Goal: Task Accomplishment & Management: Manage account settings

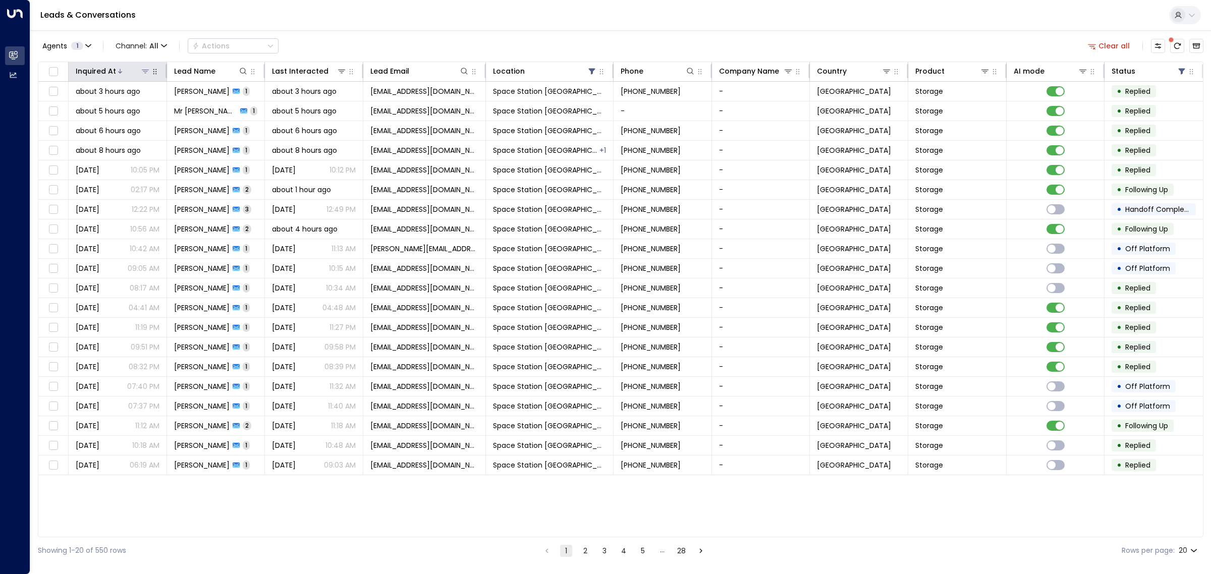
click at [131, 71] on div at bounding box center [133, 71] width 34 height 10
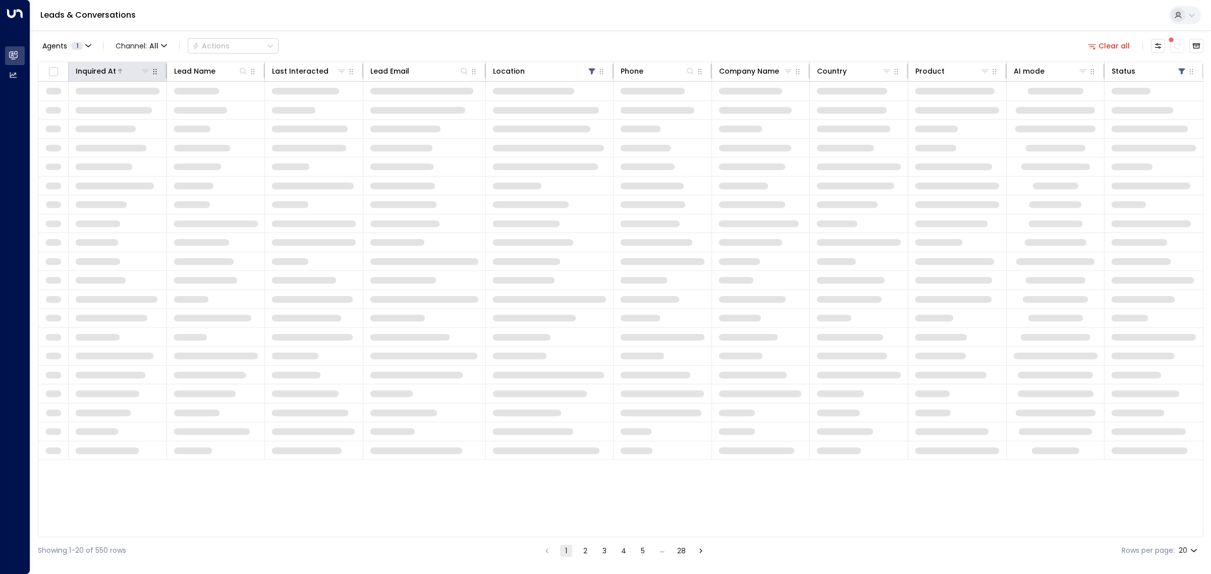
click at [131, 71] on div at bounding box center [133, 71] width 34 height 10
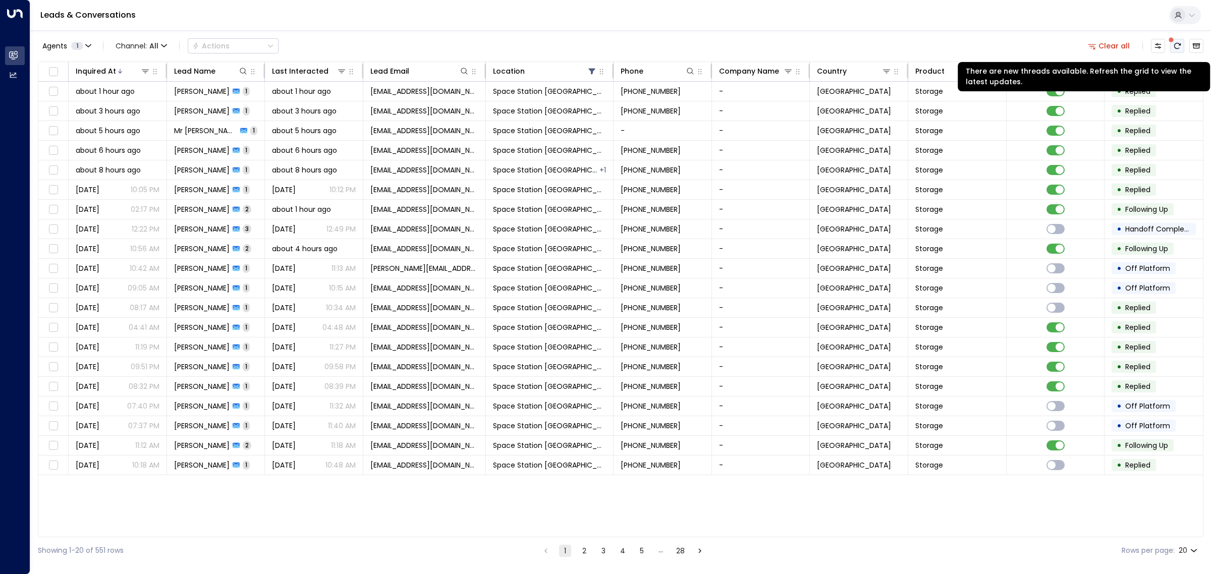
click at [1176, 43] on icon "There are new threads available. Refresh the grid to view the latest updates." at bounding box center [1177, 46] width 7 height 6
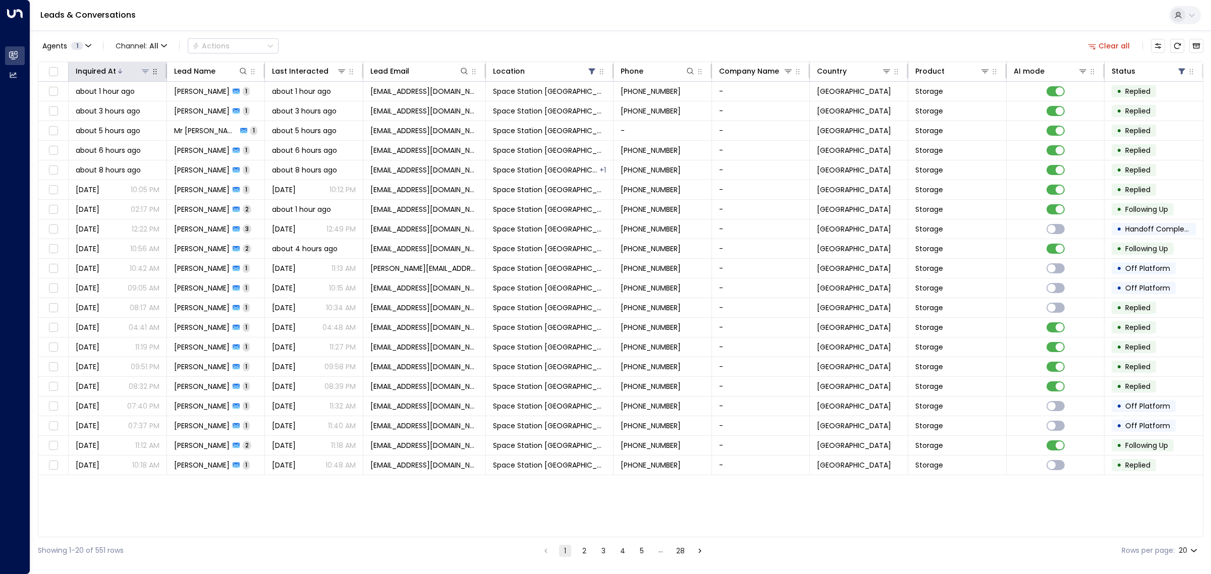
click at [124, 69] on div at bounding box center [133, 71] width 34 height 10
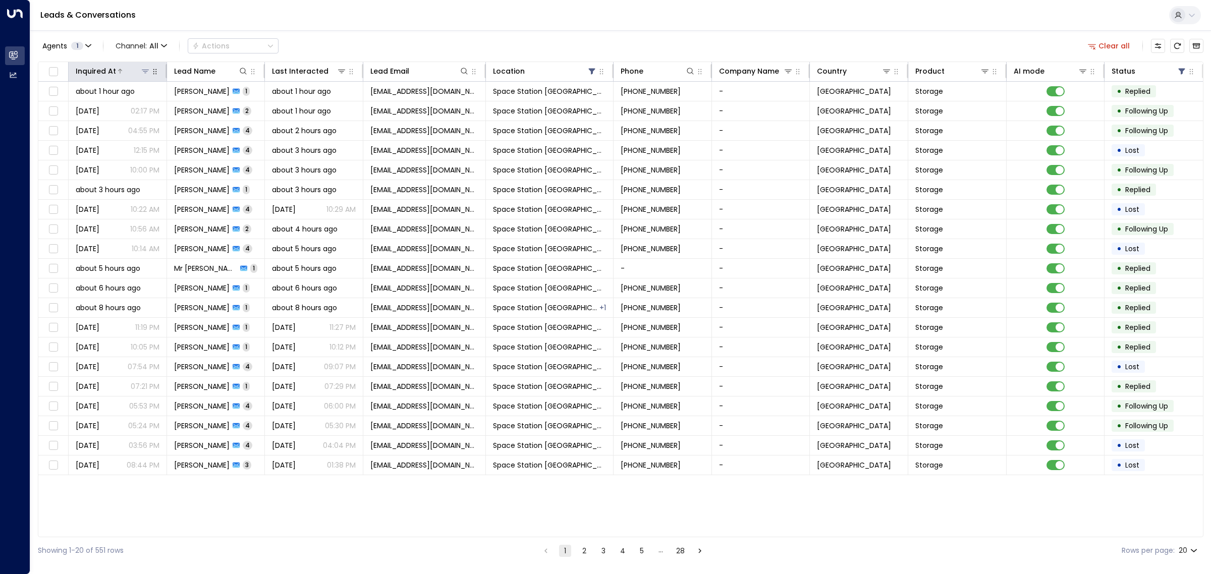
click at [124, 69] on div at bounding box center [133, 71] width 34 height 10
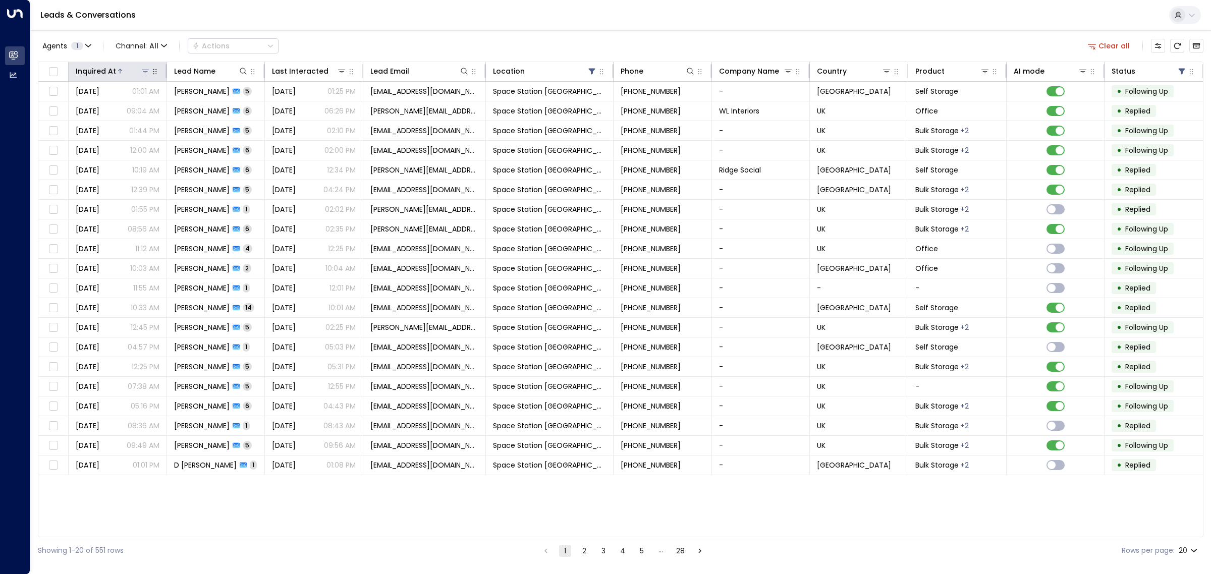
click at [127, 69] on div at bounding box center [133, 71] width 34 height 10
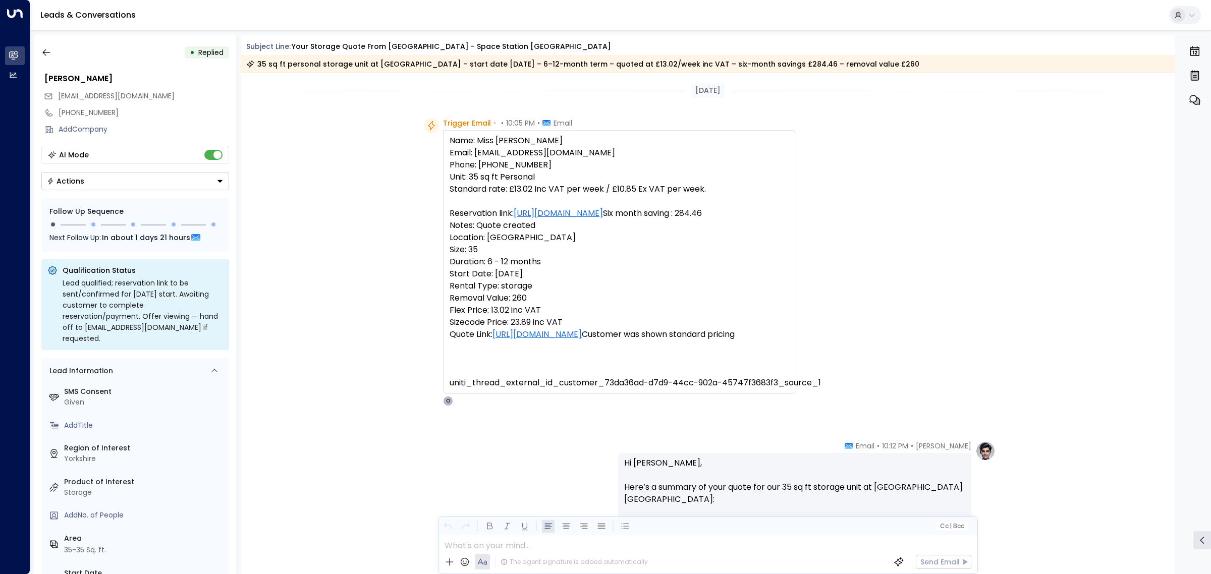
click at [120, 179] on button "Actions" at bounding box center [135, 181] width 188 height 18
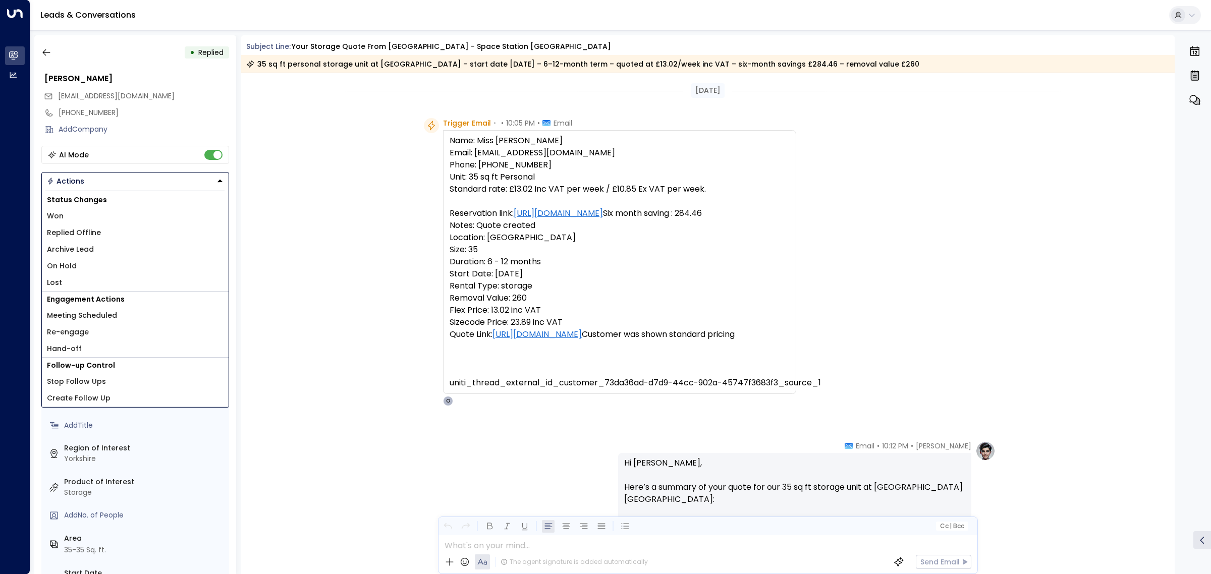
click at [103, 233] on li "Replied Offline" at bounding box center [135, 233] width 187 height 17
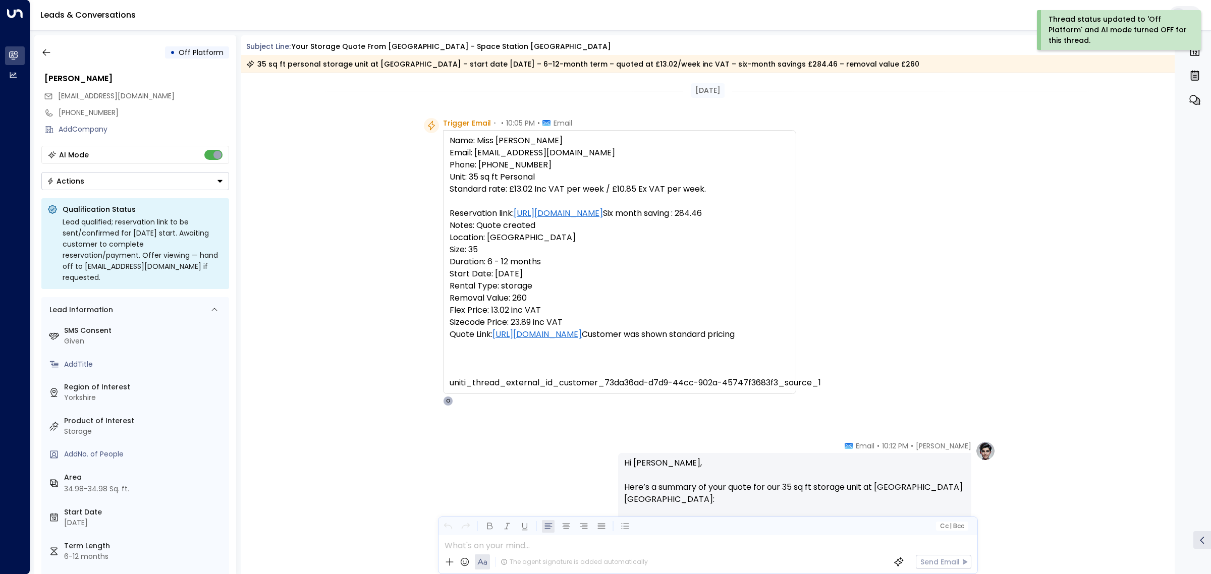
click at [173, 182] on button "Actions" at bounding box center [135, 181] width 188 height 18
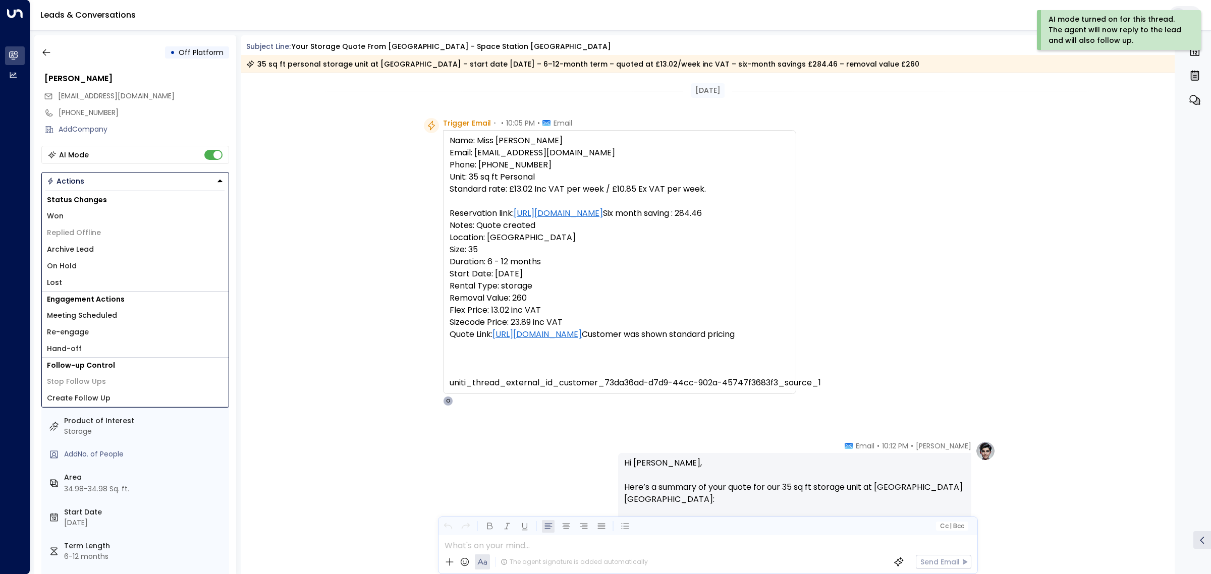
click at [245, 122] on div "Trigger Email • • 10:05 PM • Email Name: Miss [PERSON_NAME] Email: [EMAIL_ADDRE…" at bounding box center [708, 262] width 934 height 288
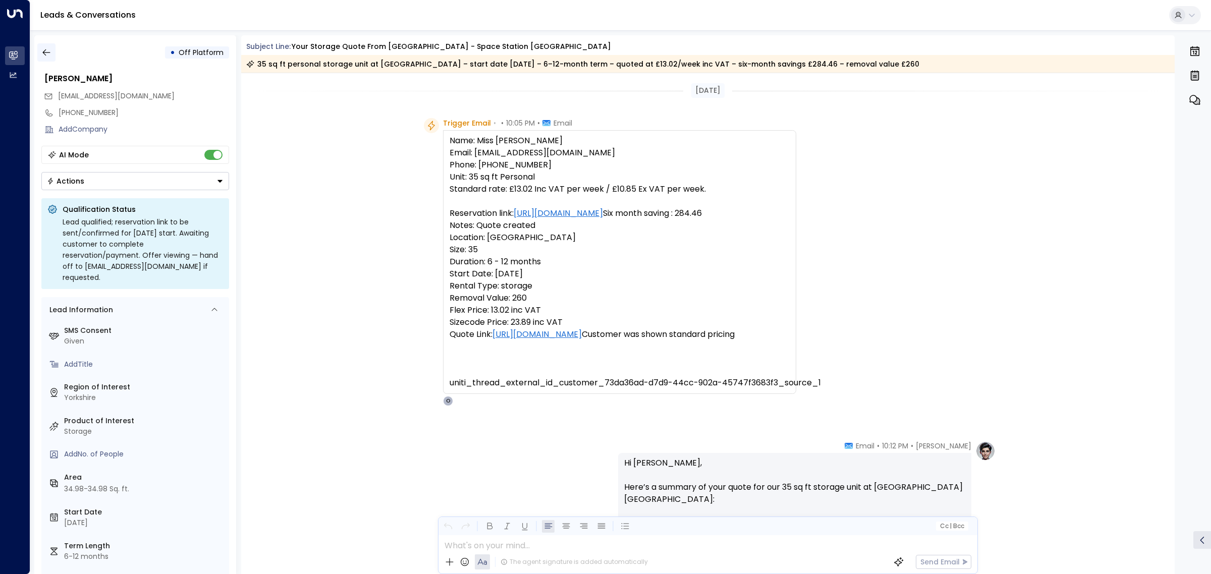
click at [50, 46] on button "button" at bounding box center [46, 52] width 18 height 18
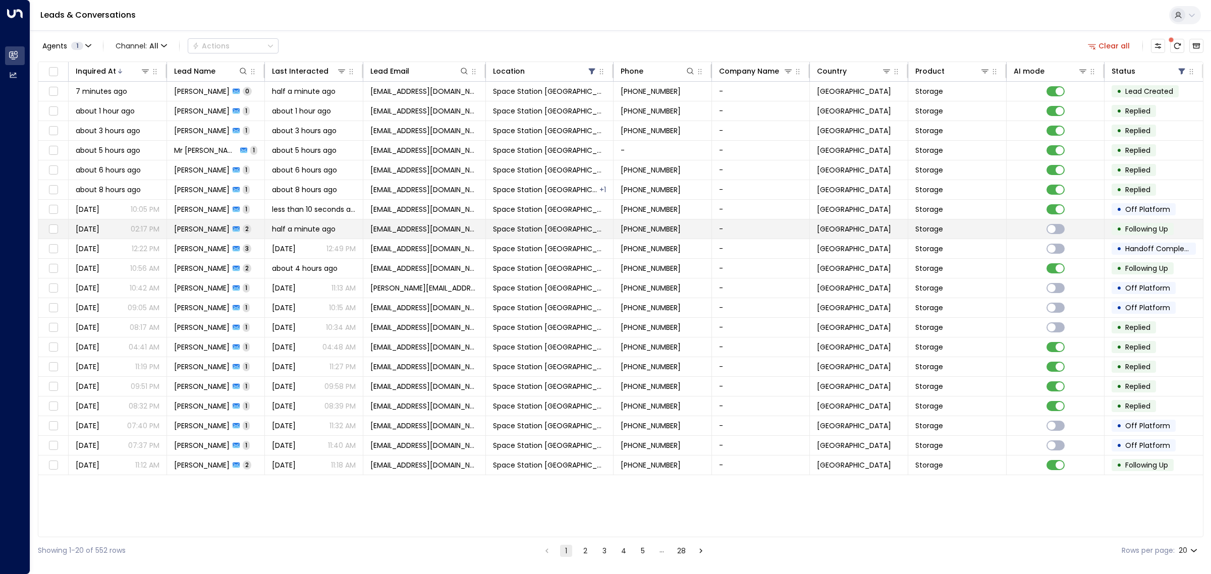
click at [201, 231] on span "[PERSON_NAME]" at bounding box center [202, 229] width 56 height 10
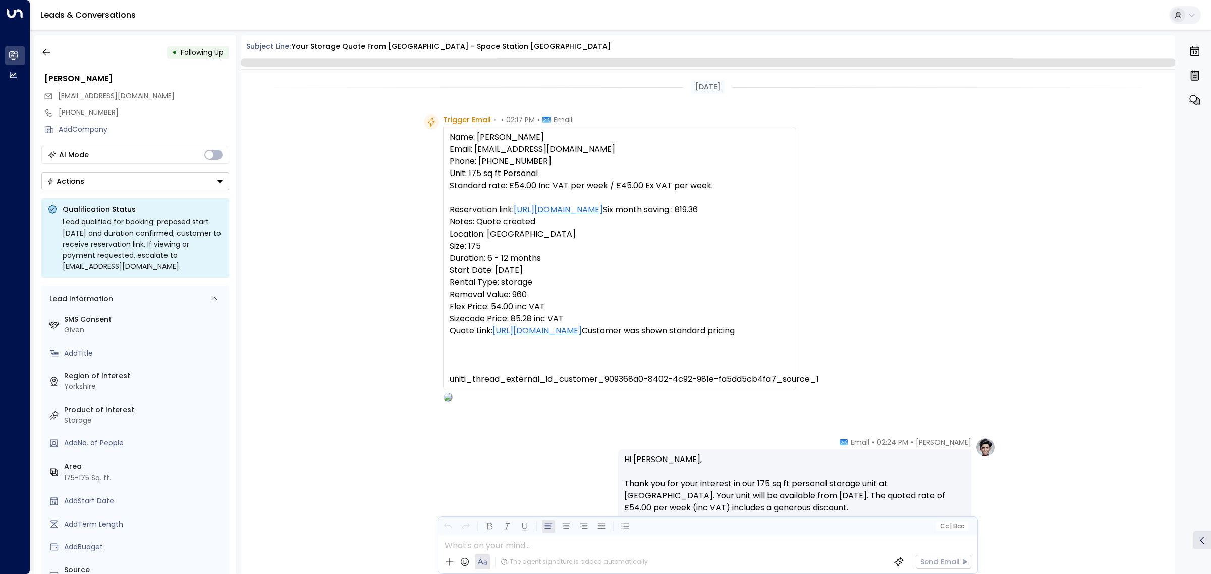
scroll to position [544, 0]
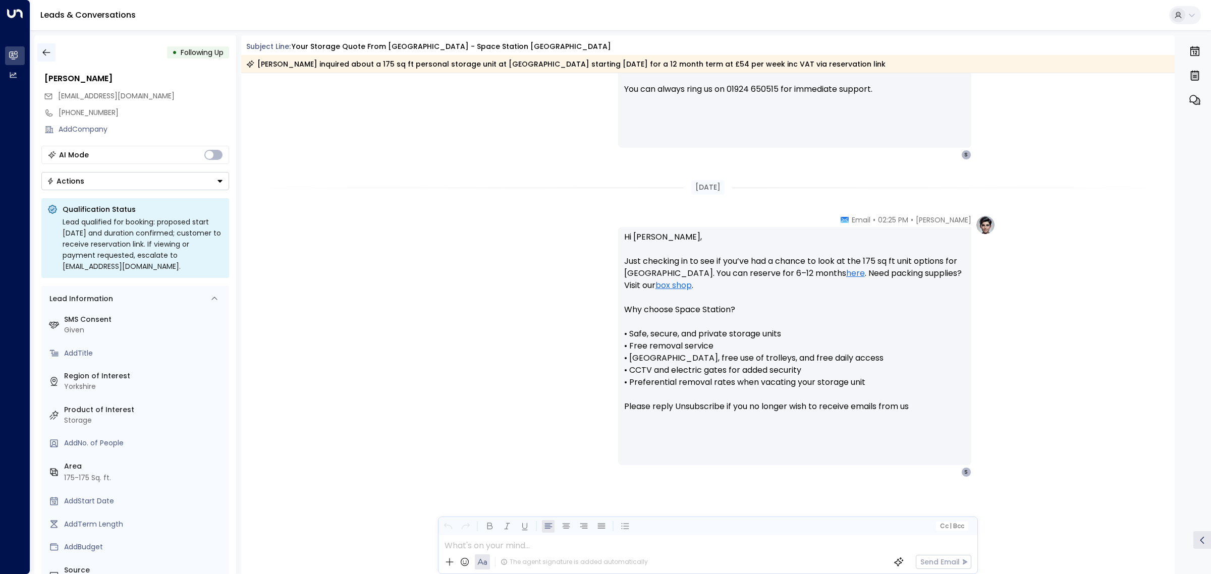
click at [48, 50] on icon "button" at bounding box center [46, 52] width 10 height 10
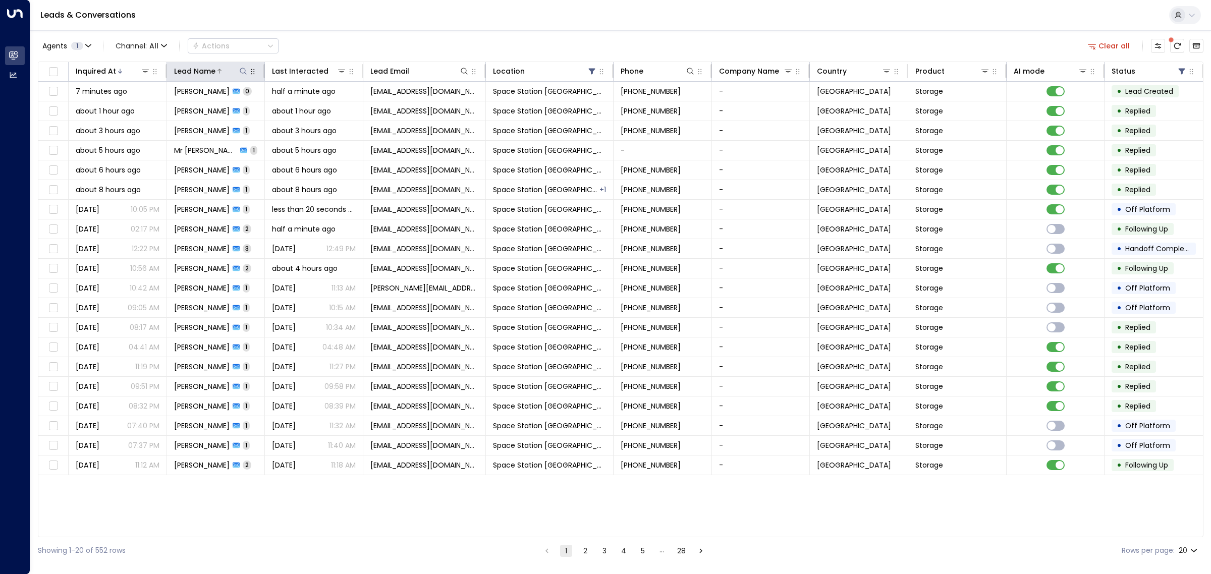
click at [213, 72] on div "Lead Name" at bounding box center [194, 71] width 41 height 12
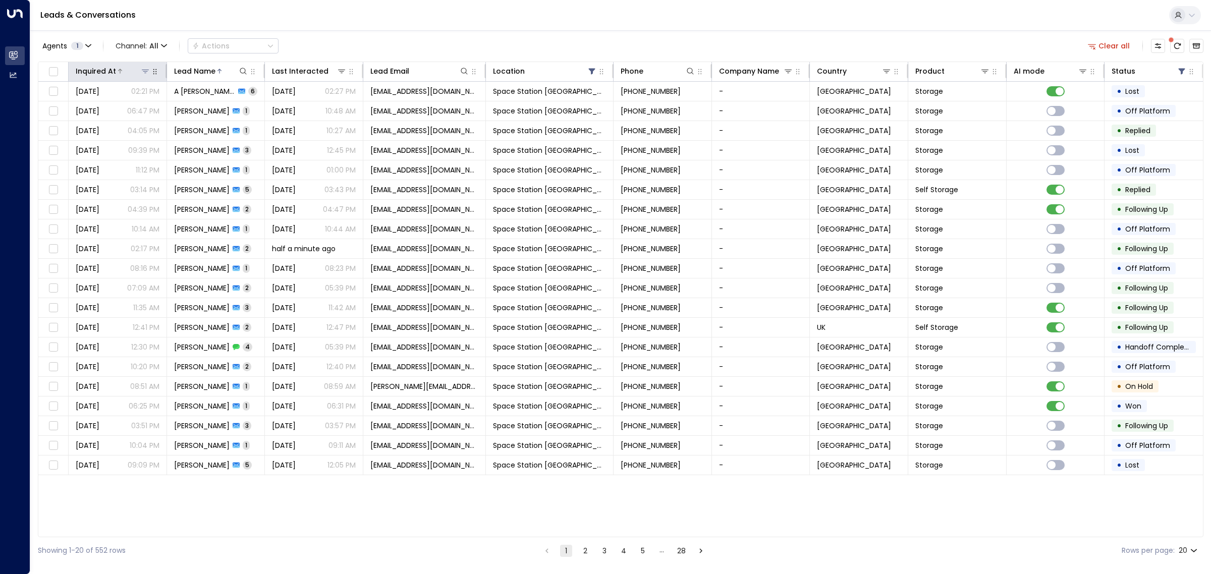
click at [127, 71] on div at bounding box center [133, 71] width 34 height 10
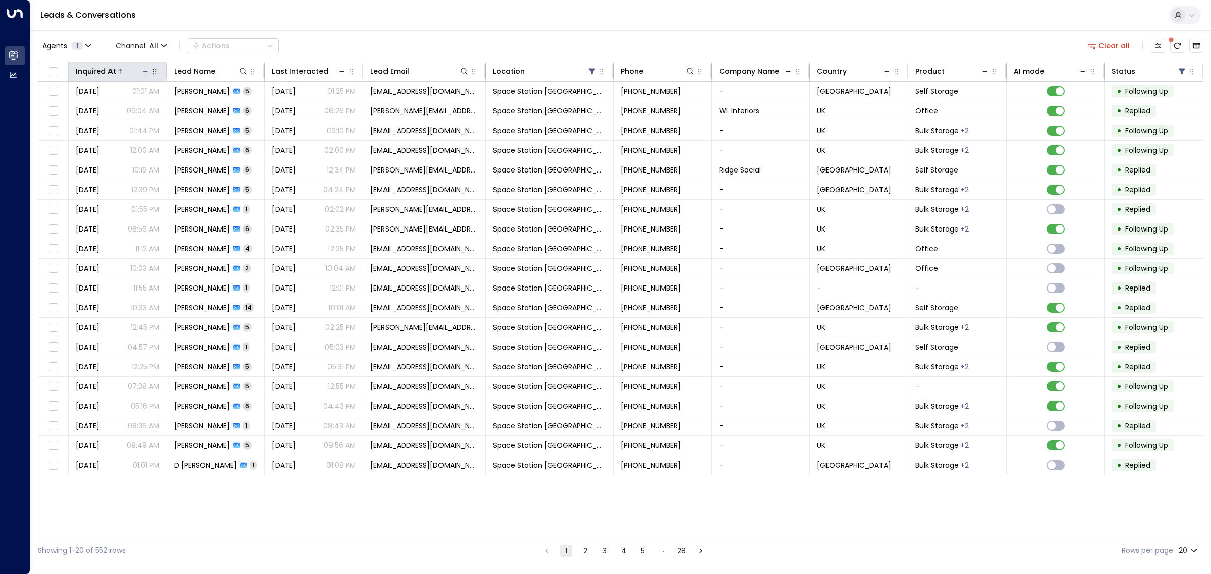
click at [127, 75] on div at bounding box center [133, 71] width 34 height 10
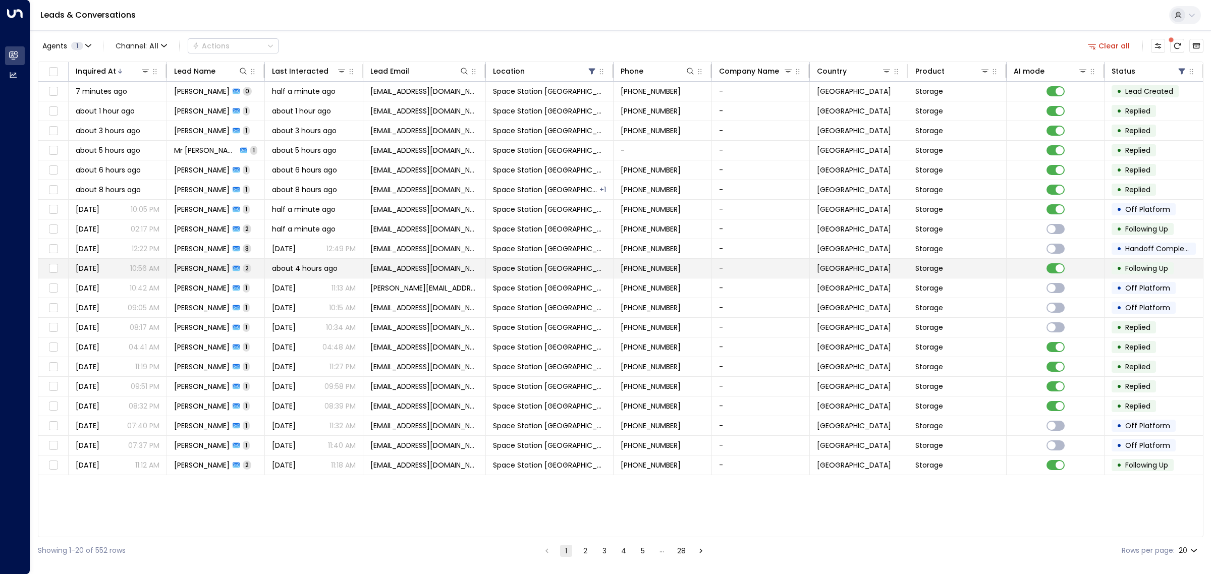
click at [193, 267] on span "[PERSON_NAME]" at bounding box center [202, 268] width 56 height 10
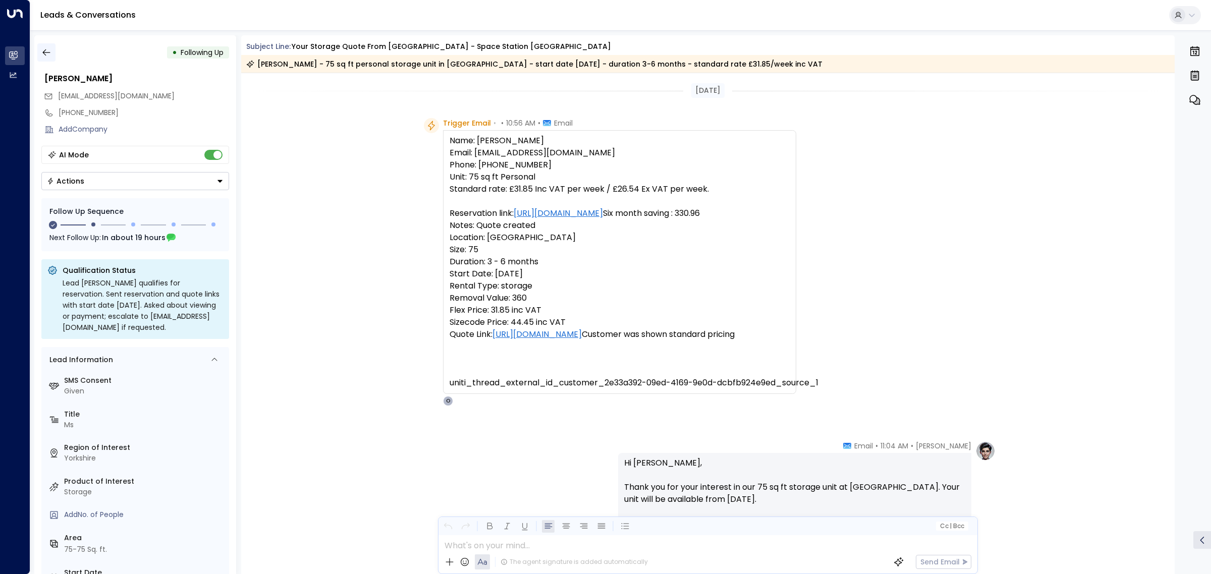
click at [47, 56] on icon "button" at bounding box center [46, 52] width 10 height 10
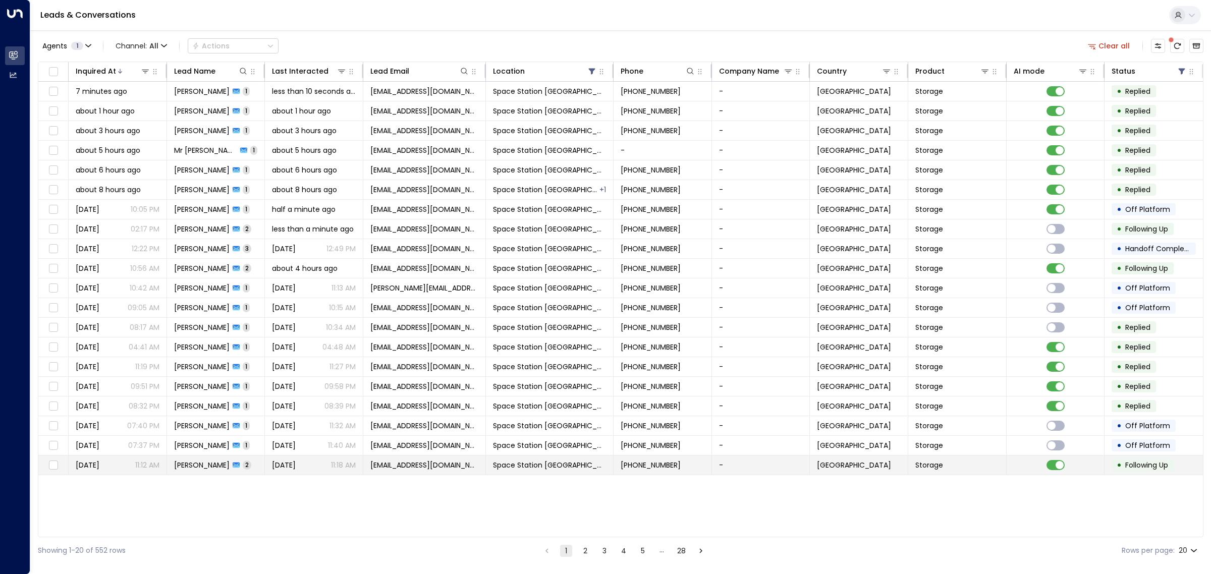
click at [199, 465] on span "[PERSON_NAME]" at bounding box center [202, 465] width 56 height 10
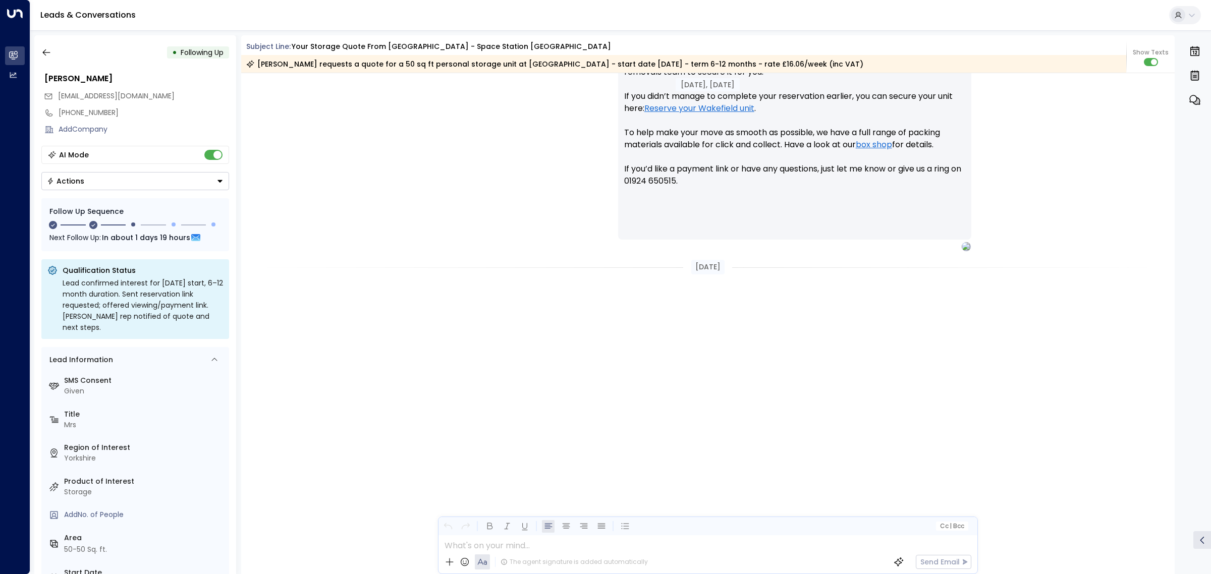
scroll to position [163, 0]
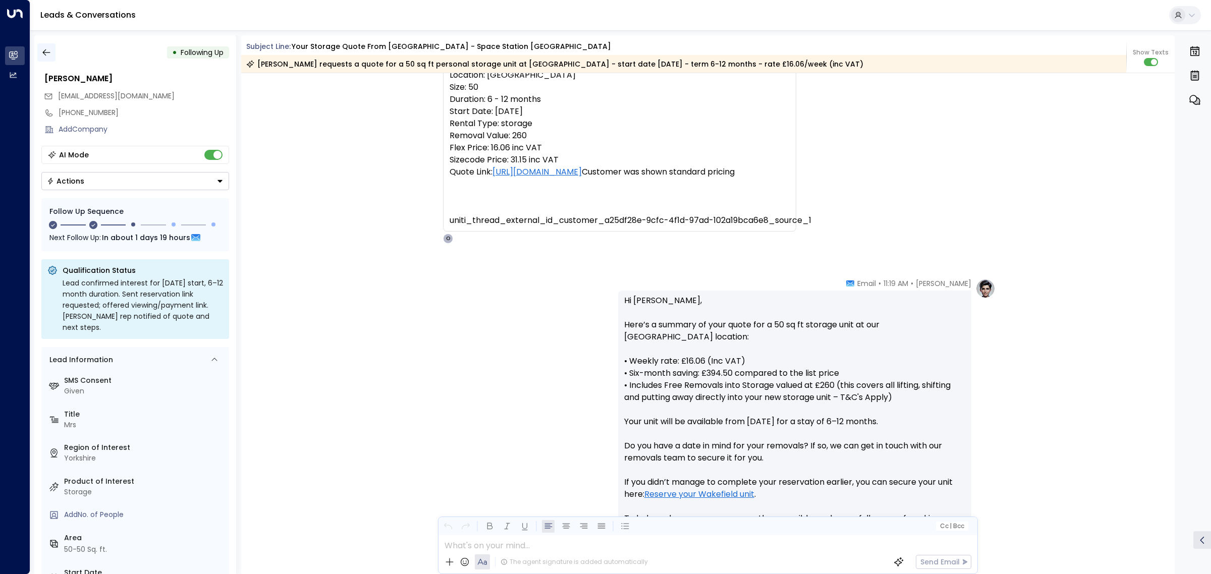
click at [48, 52] on icon "button" at bounding box center [46, 52] width 8 height 7
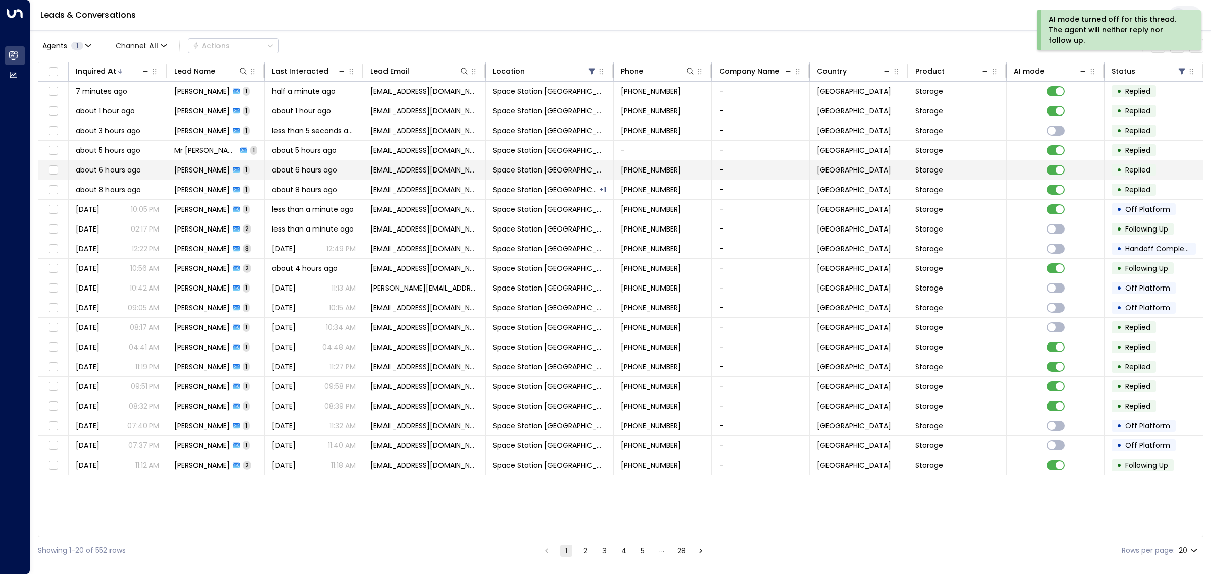
click at [1065, 168] on td at bounding box center [1056, 169] width 98 height 19
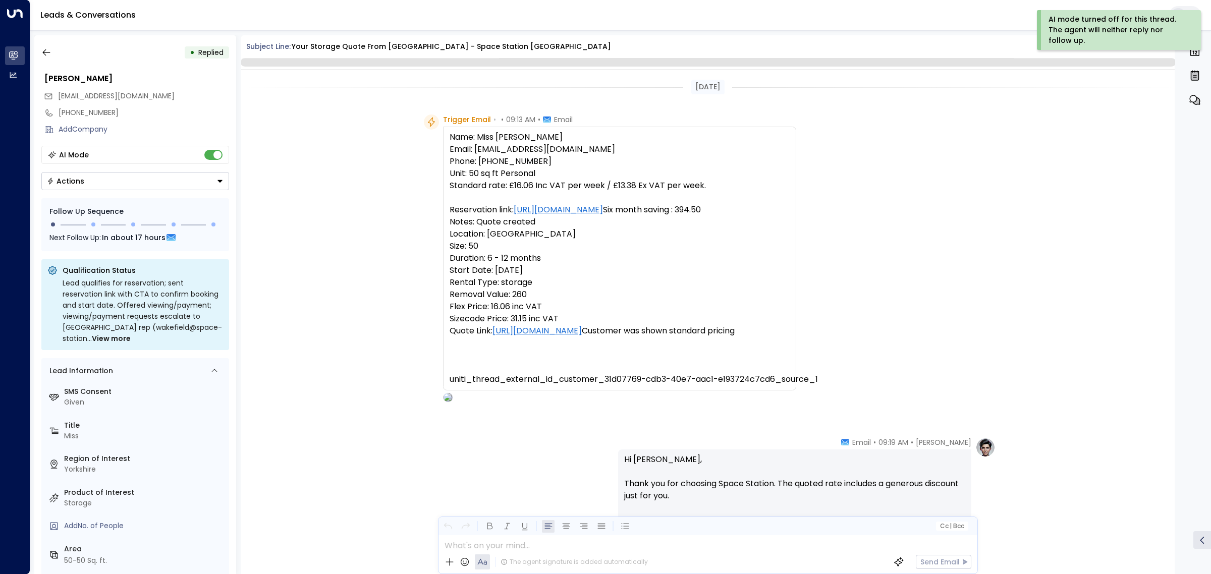
scroll to position [420, 0]
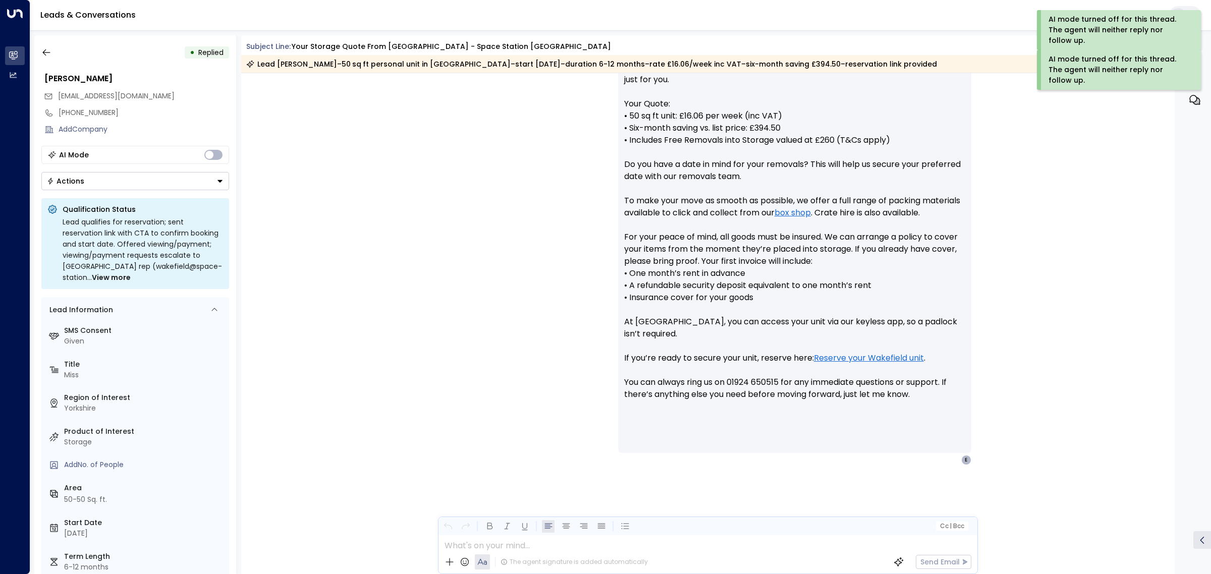
click at [182, 185] on button "Actions" at bounding box center [135, 181] width 188 height 18
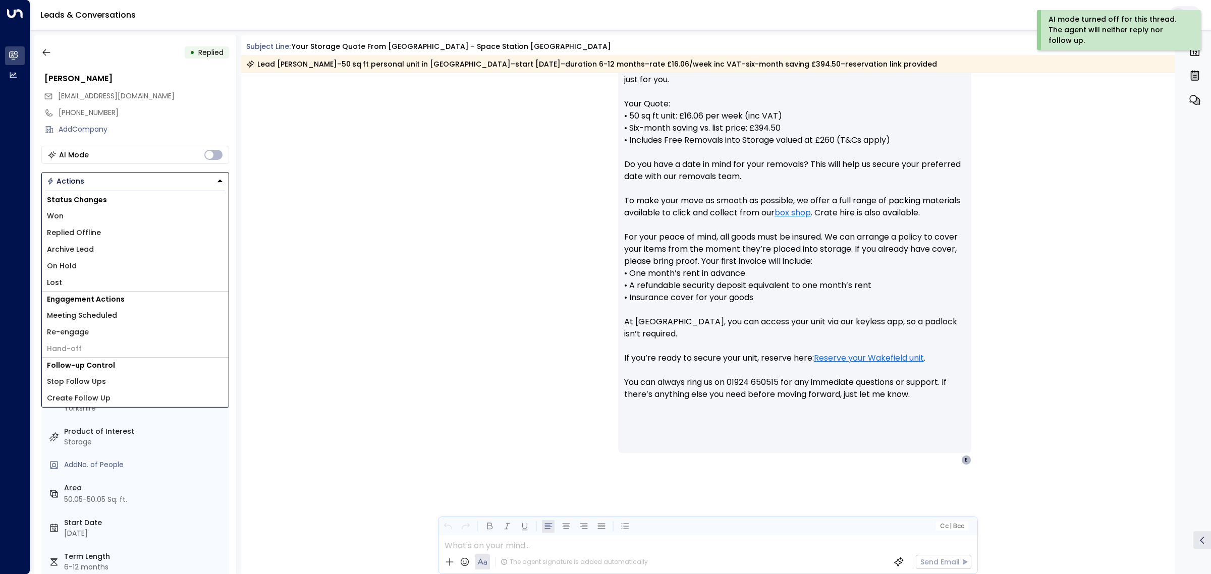
click at [167, 228] on li "Replied Offline" at bounding box center [135, 233] width 187 height 17
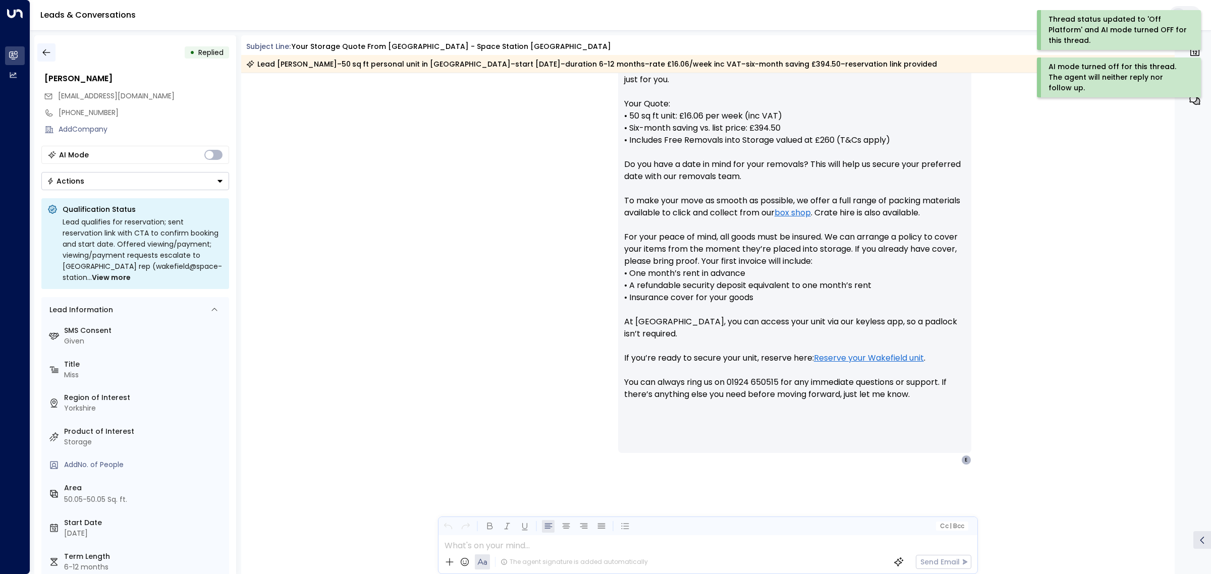
click at [49, 56] on icon "button" at bounding box center [46, 52] width 10 height 10
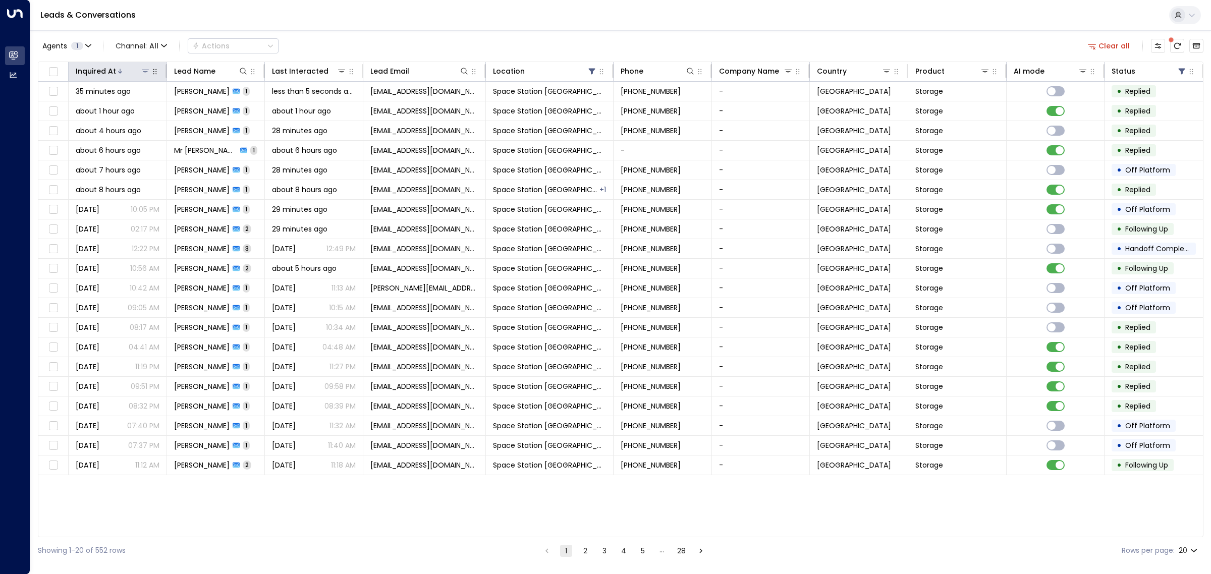
click at [124, 66] on div at bounding box center [133, 71] width 34 height 10
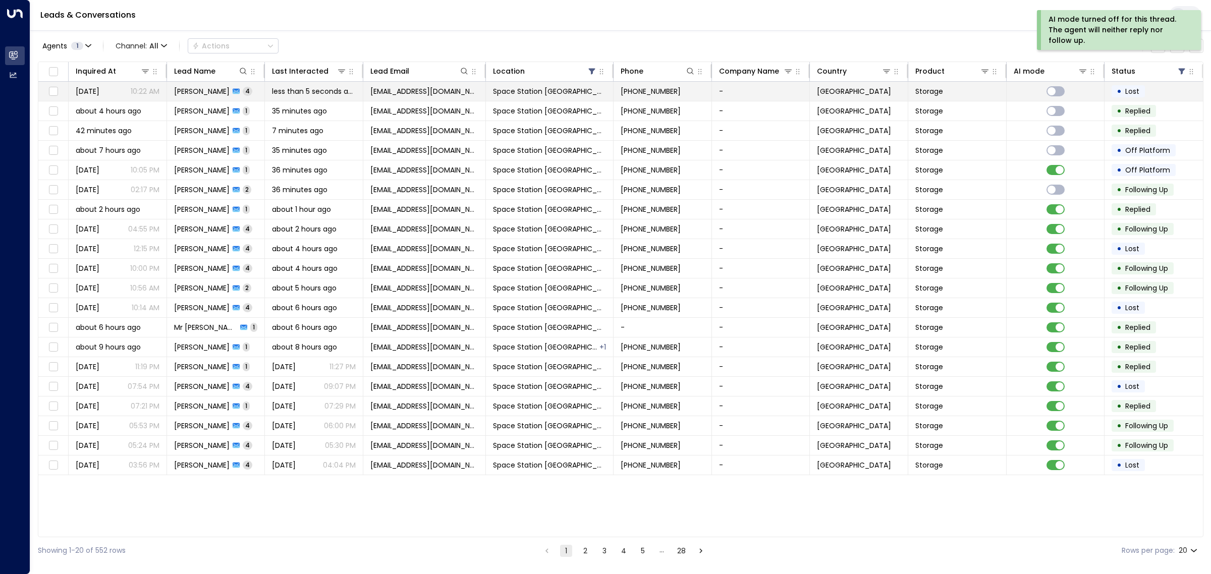
click at [211, 87] on span "[PERSON_NAME]" at bounding box center [202, 91] width 56 height 10
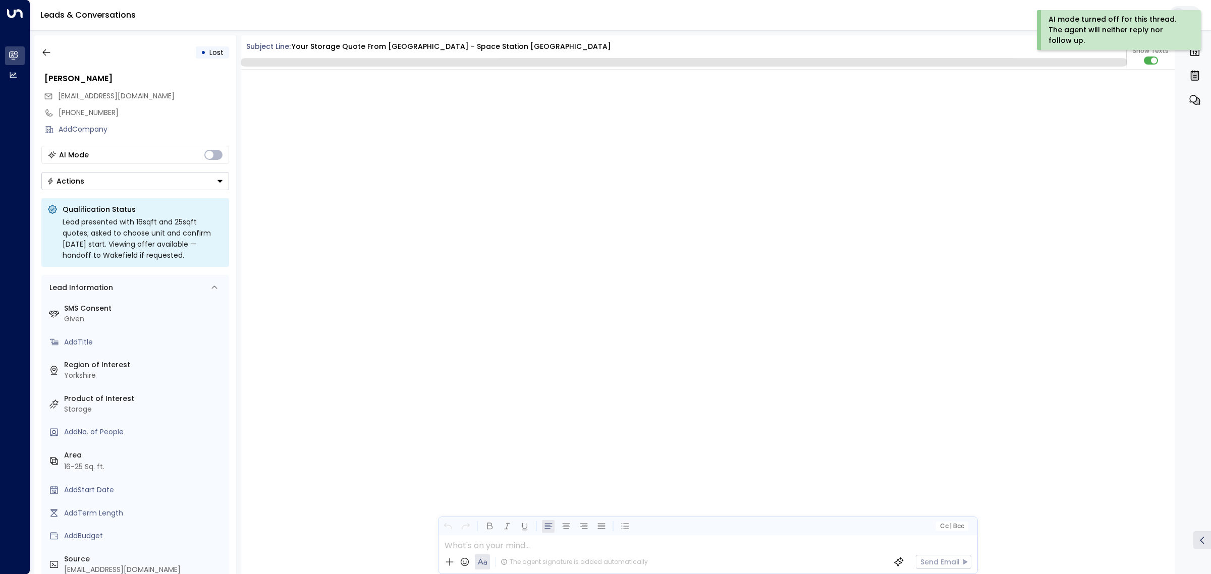
scroll to position [1580, 0]
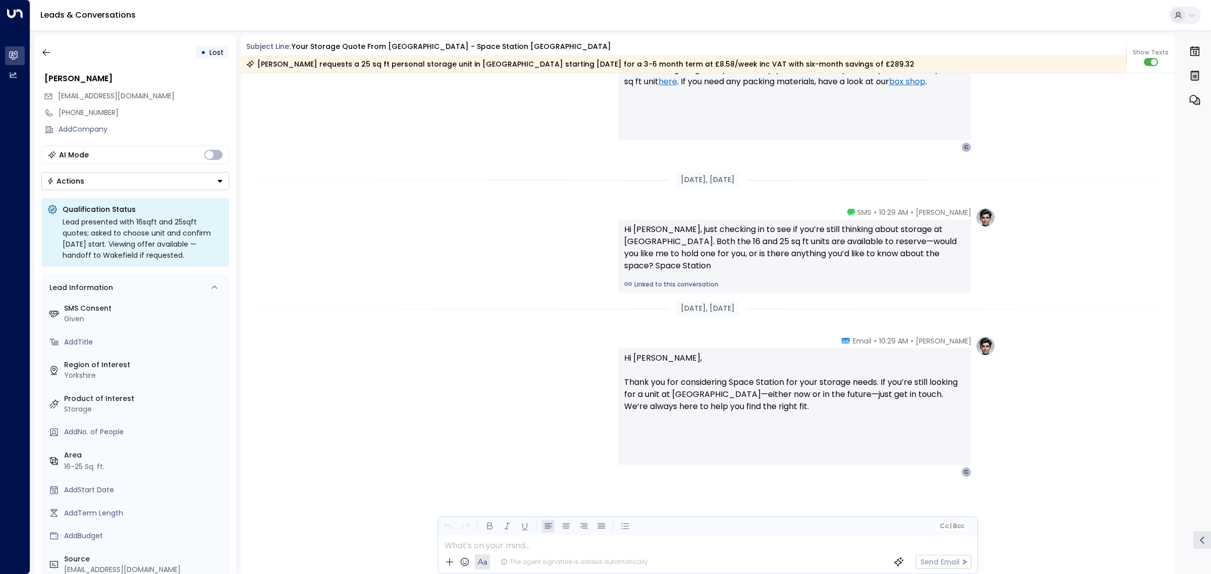
click at [101, 180] on button "Actions" at bounding box center [135, 181] width 188 height 18
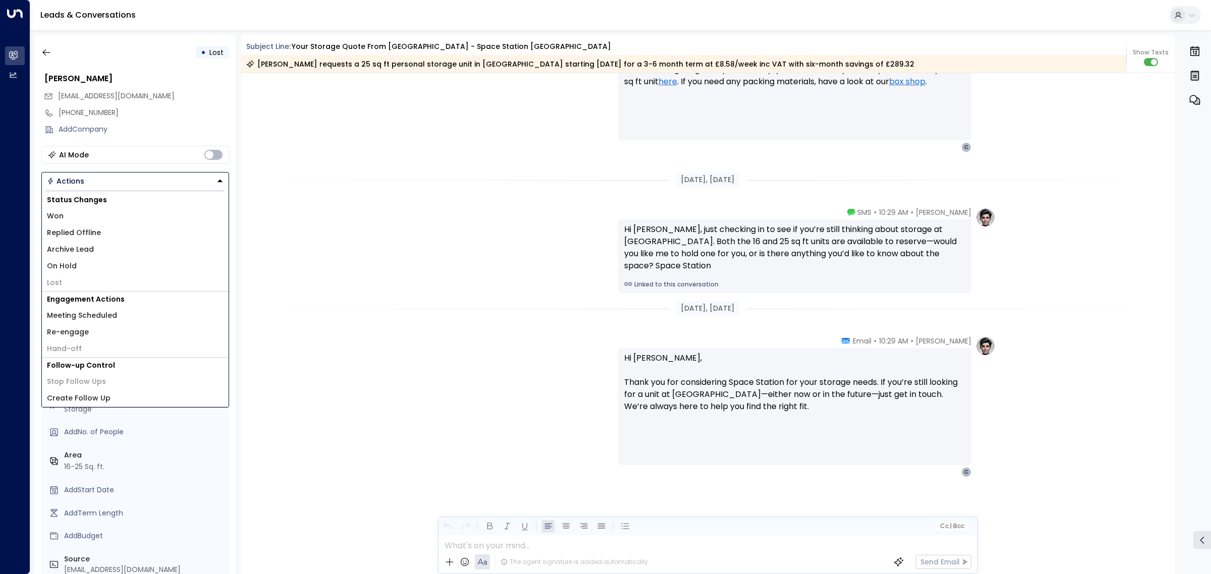
click at [91, 218] on li "Won" at bounding box center [135, 216] width 187 height 17
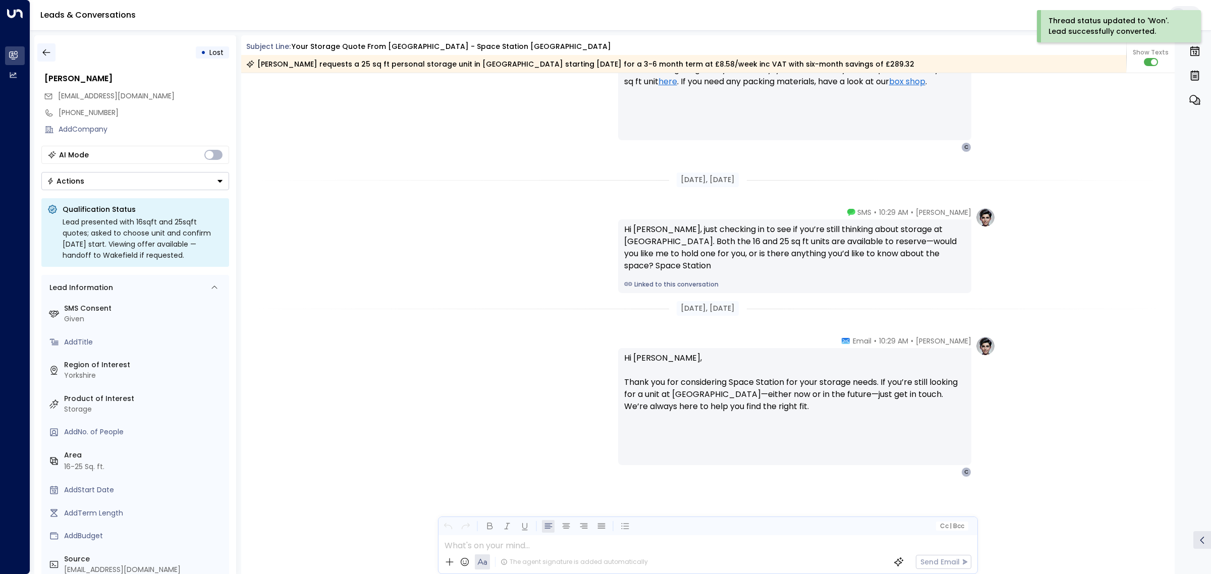
click at [49, 52] on icon "button" at bounding box center [46, 52] width 10 height 10
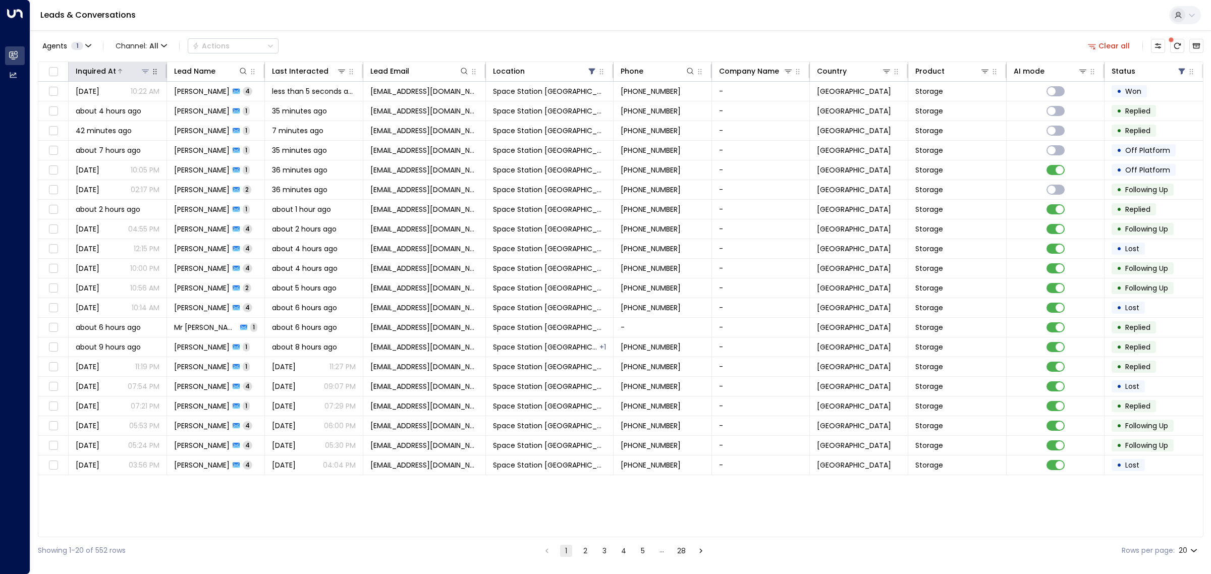
click at [119, 68] on icon at bounding box center [120, 71] width 6 height 6
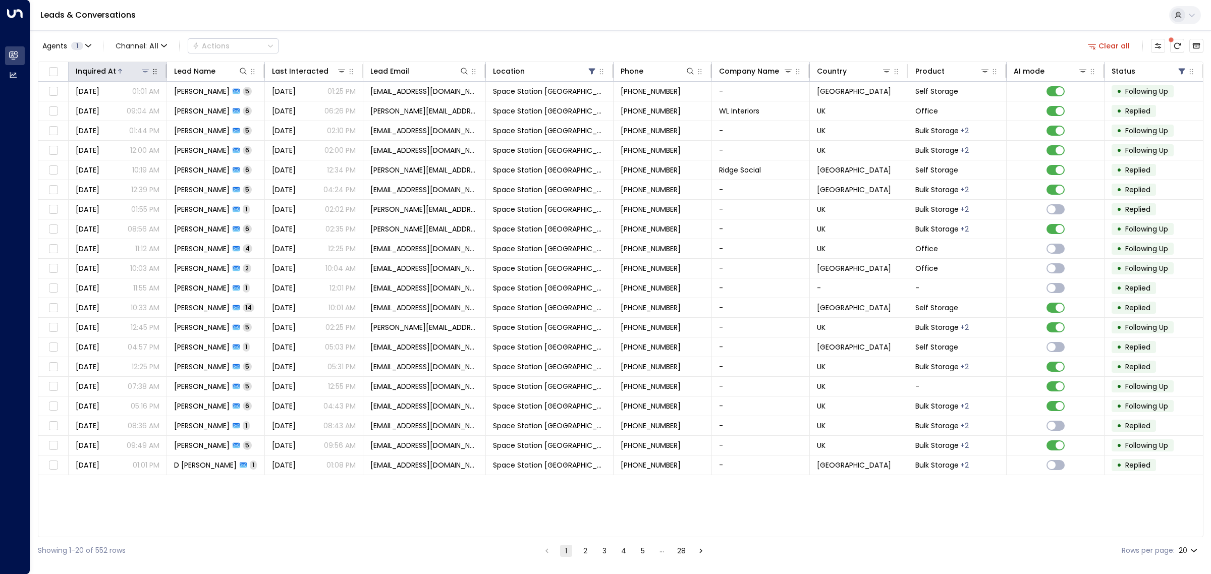
click at [119, 68] on icon at bounding box center [120, 71] width 6 height 6
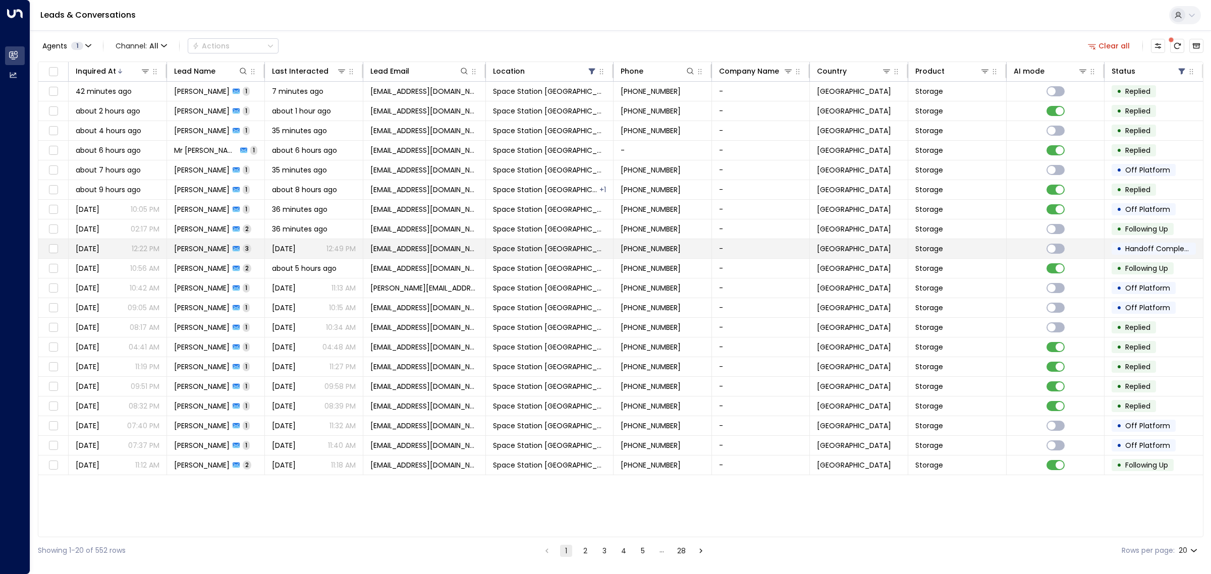
click at [216, 248] on span "[PERSON_NAME]" at bounding box center [202, 249] width 56 height 10
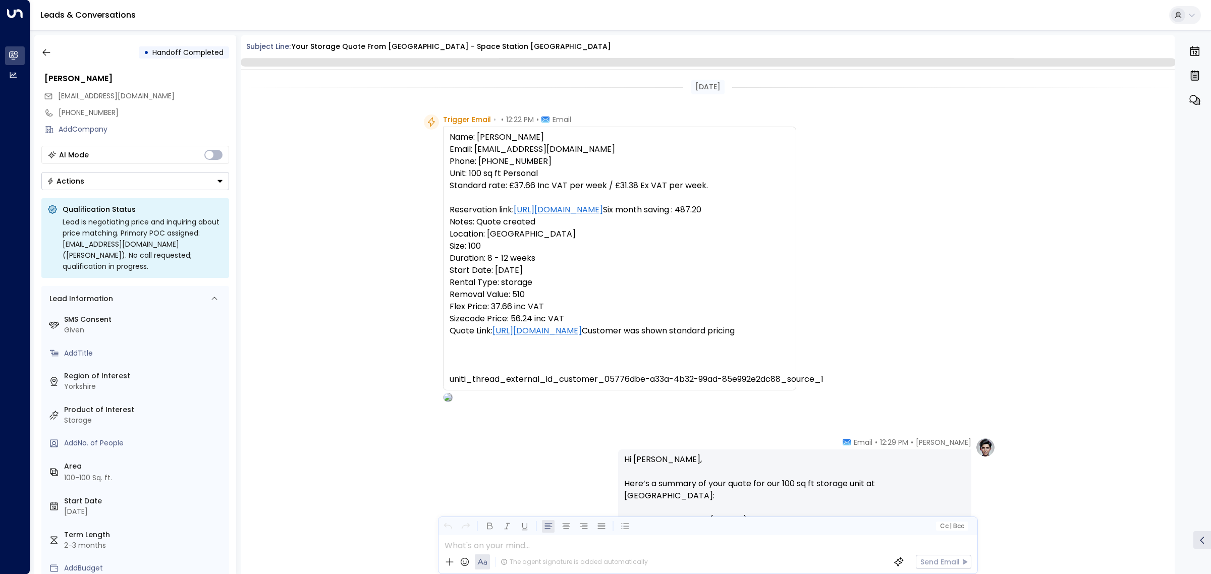
scroll to position [801, 0]
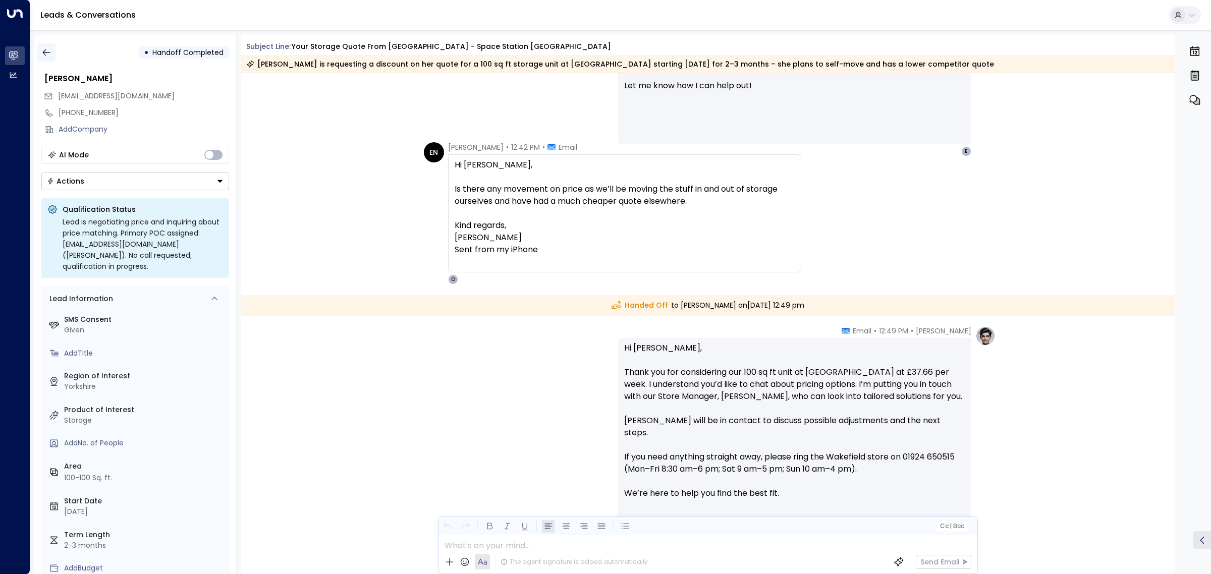
click at [49, 52] on icon "button" at bounding box center [46, 52] width 8 height 7
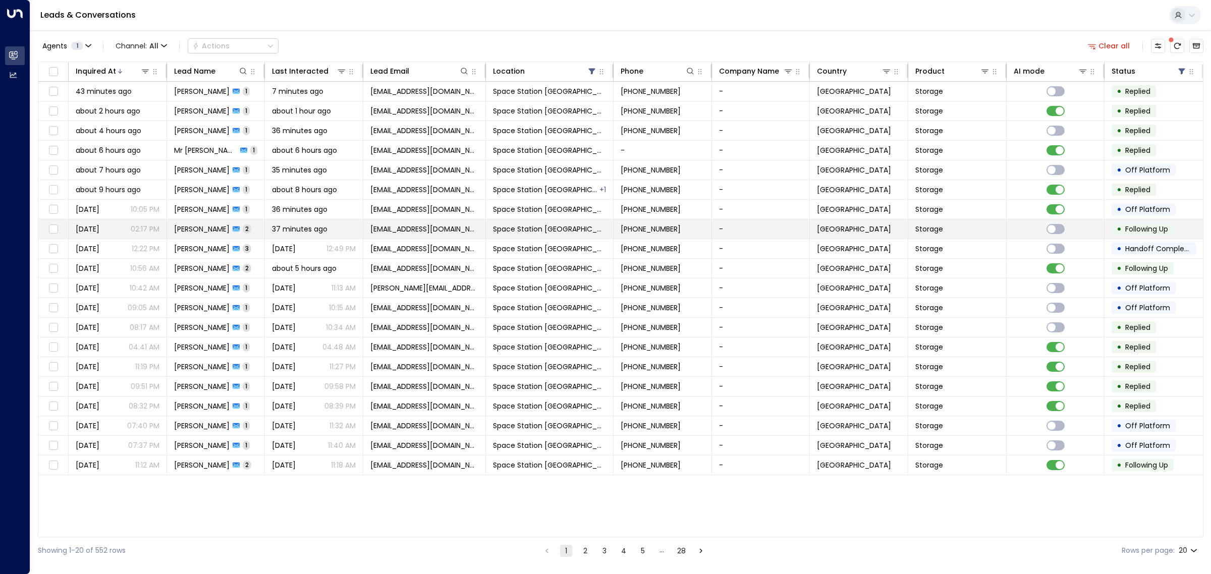
click at [207, 227] on span "[PERSON_NAME]" at bounding box center [202, 229] width 56 height 10
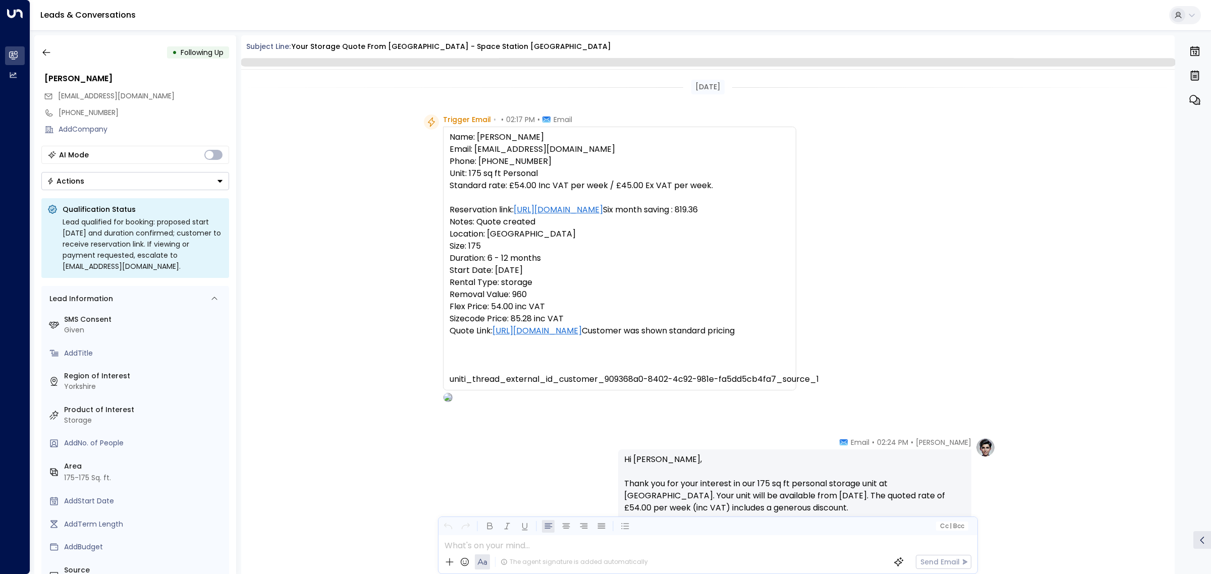
scroll to position [544, 0]
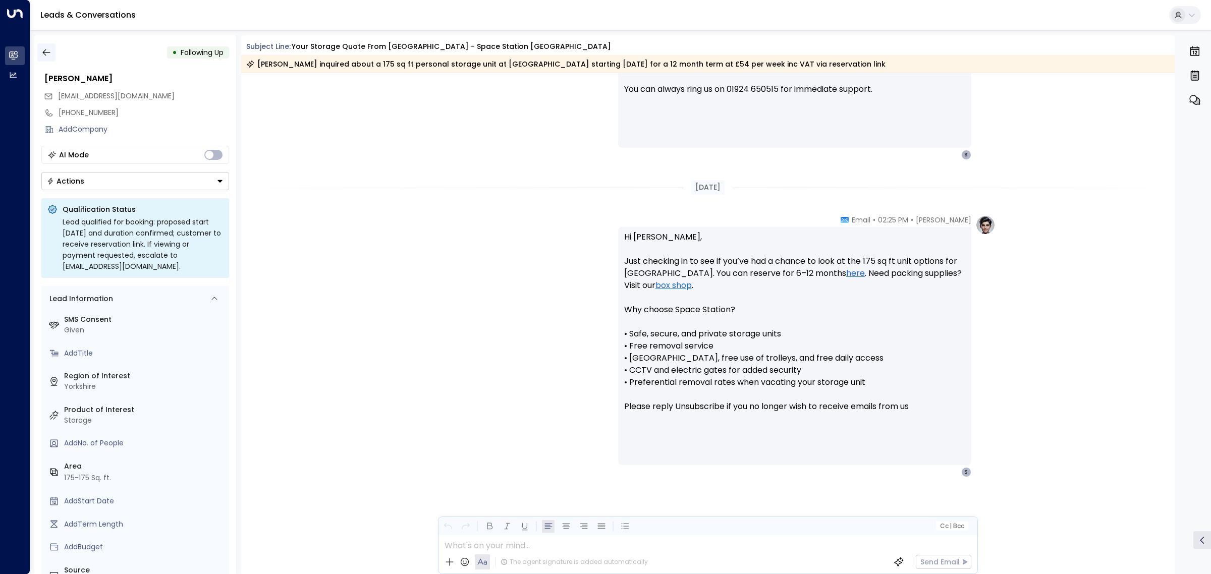
click at [47, 53] on icon "button" at bounding box center [46, 52] width 10 height 10
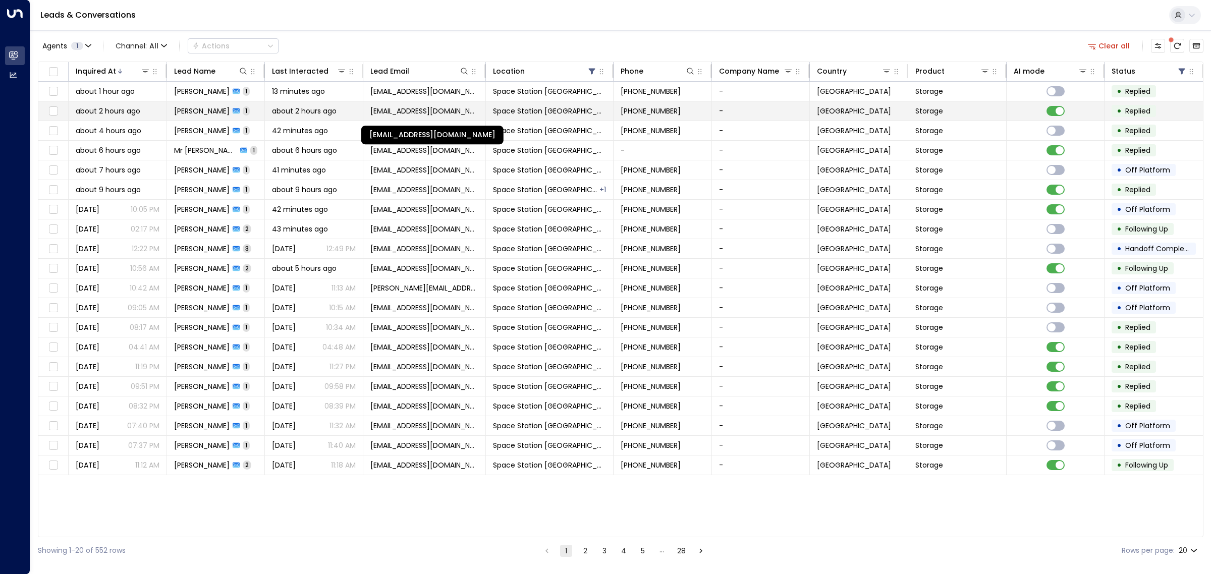
click at [404, 113] on span "[EMAIL_ADDRESS][DOMAIN_NAME]" at bounding box center [424, 111] width 108 height 10
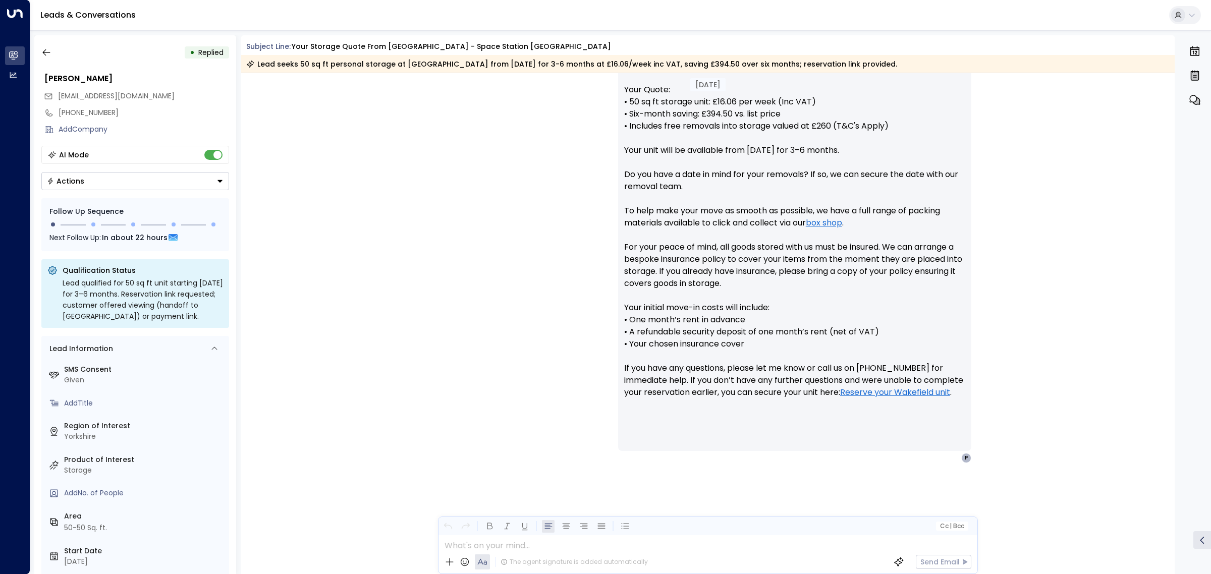
scroll to position [399, 0]
click at [50, 51] on icon "button" at bounding box center [46, 52] width 10 height 10
